Goal: Communication & Community: Answer question/provide support

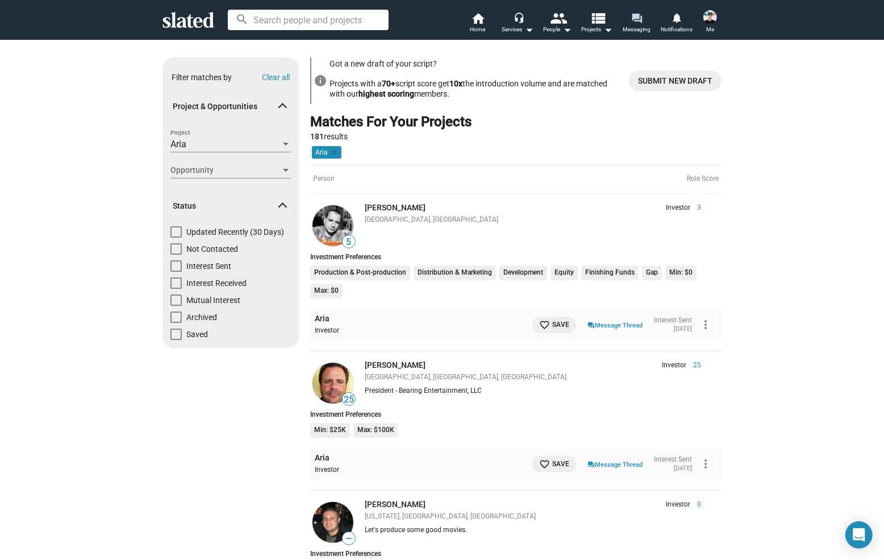
click at [635, 22] on mat-icon "forum" at bounding box center [636, 17] width 11 height 11
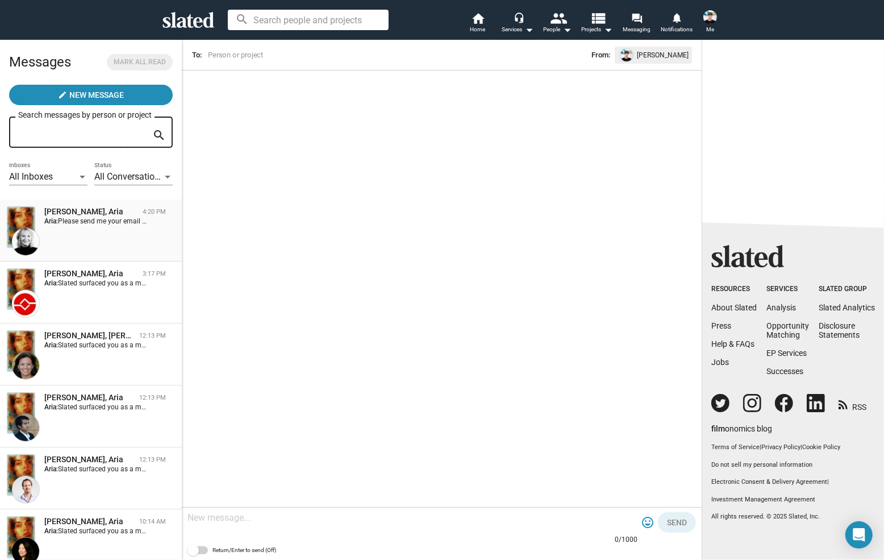
click at [90, 227] on div "[PERSON_NAME], Aria 4:20 PM Aria: Please send me your email or email me directl…" at bounding box center [91, 230] width 168 height 48
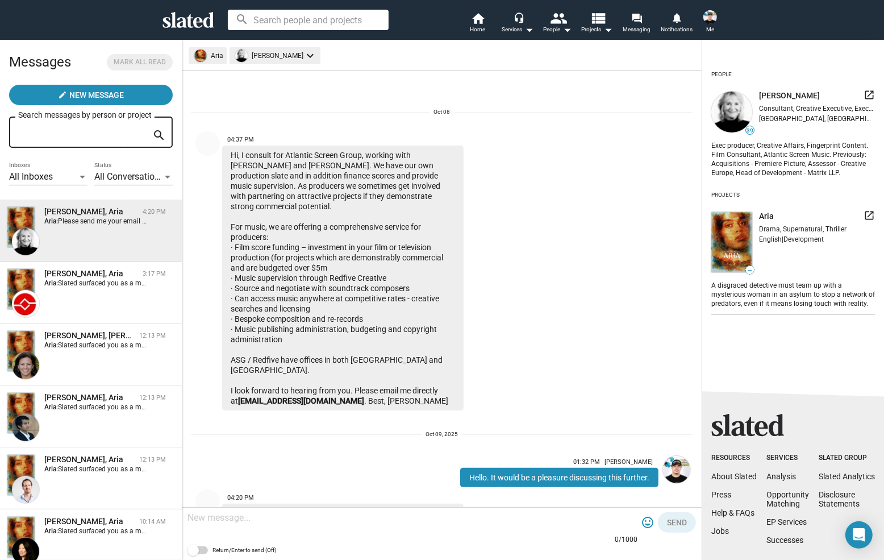
scroll to position [52, 0]
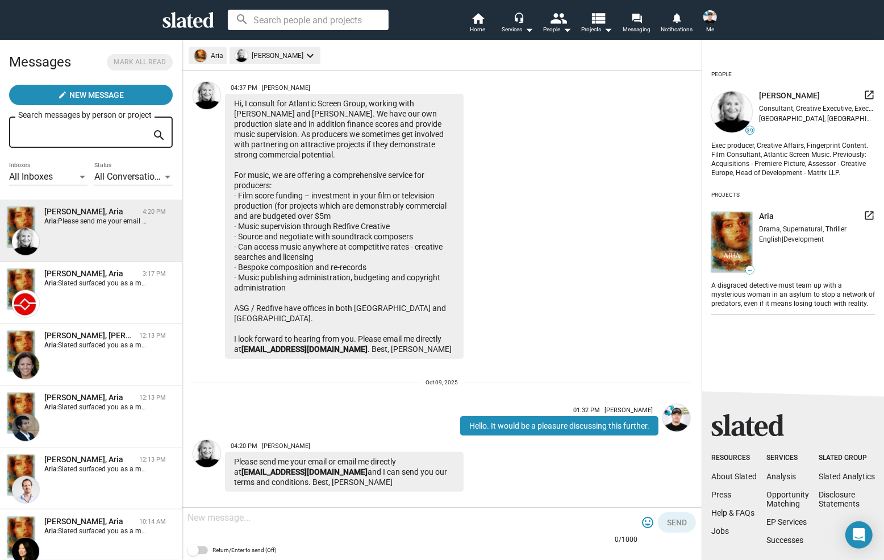
click at [428, 520] on textarea at bounding box center [412, 517] width 450 height 11
type textarea "Sure. it's [EMAIL_ADDRESS][DOMAIN_NAME]"
click at [684, 523] on span "Send" at bounding box center [677, 522] width 20 height 20
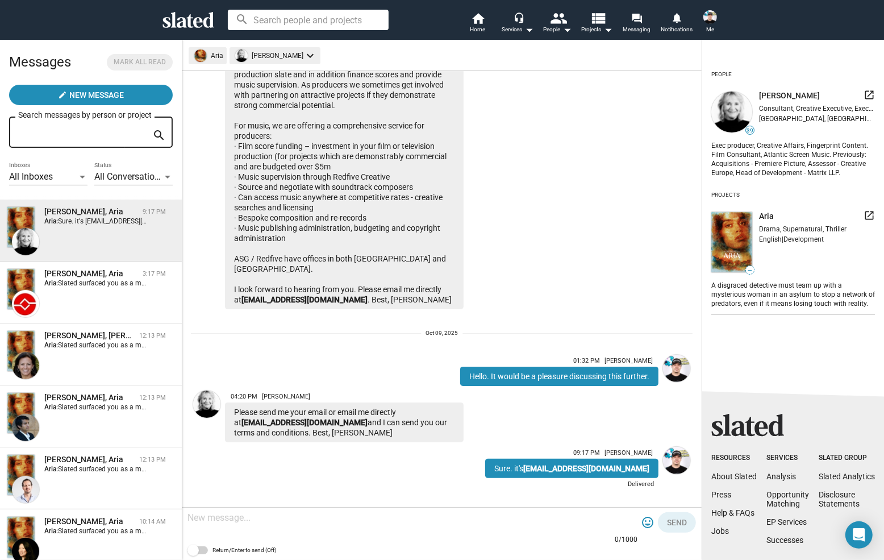
scroll to position [0, 0]
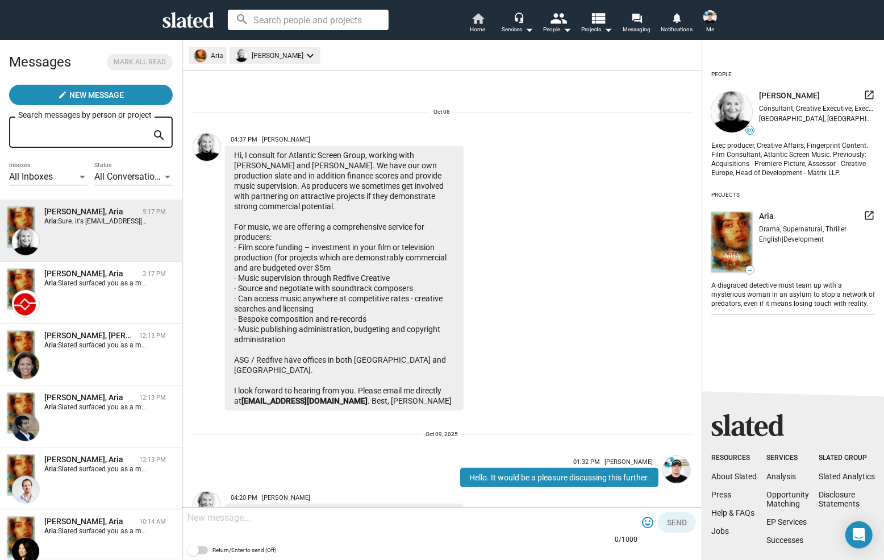
click at [474, 22] on mat-icon "home" at bounding box center [478, 18] width 14 height 14
